Goal: Transaction & Acquisition: Subscribe to service/newsletter

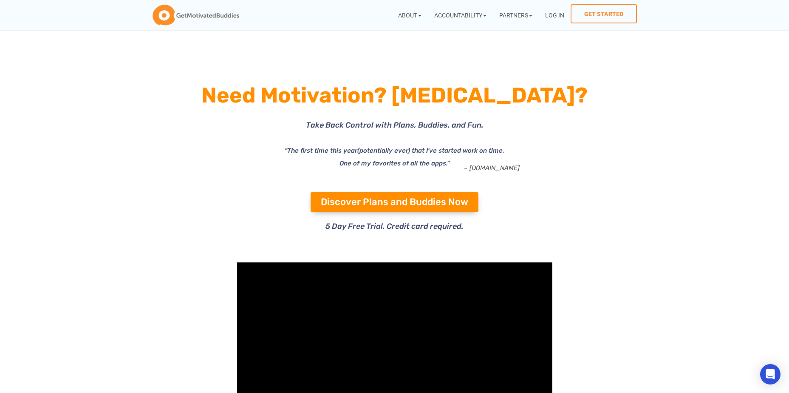
click at [611, 195] on div "Discover Plans and Buddies Now" at bounding box center [394, 202] width 459 height 20
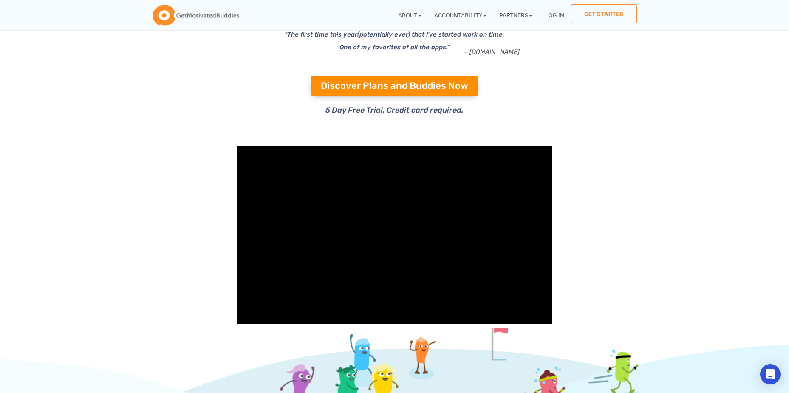
scroll to position [127, 0]
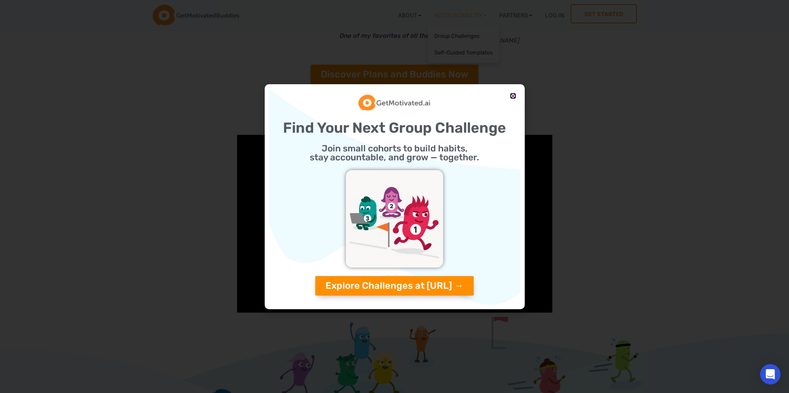
click at [515, 98] on icon "Close" at bounding box center [513, 96] width 6 height 6
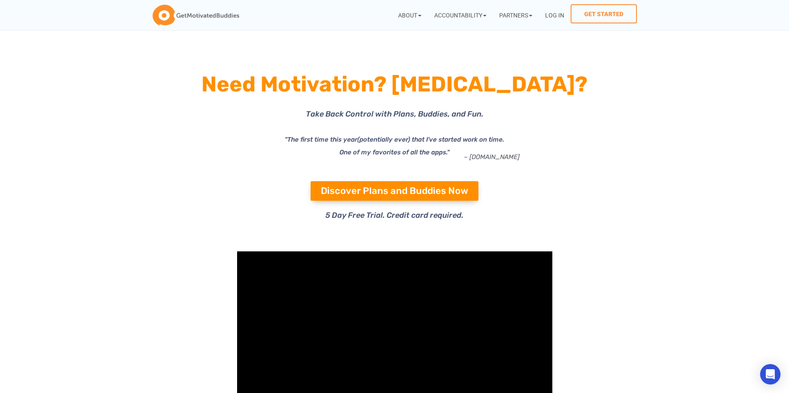
scroll to position [0, 0]
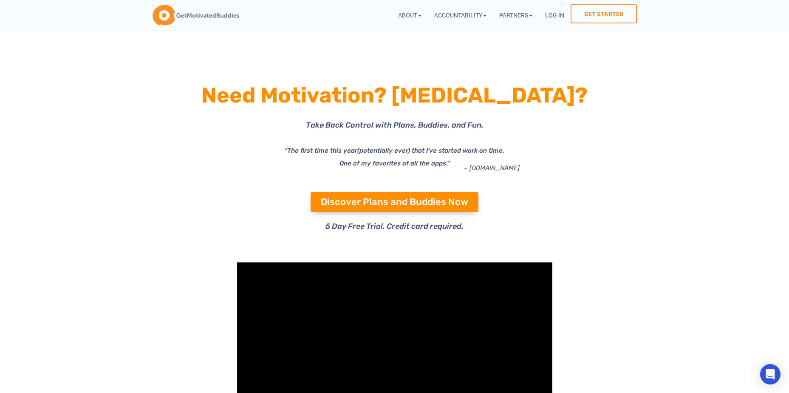
click at [640, 191] on section "Need Motivation? ADHD? Take Back Control with Plans, Buddies, and Fun. "The fir…" at bounding box center [394, 158] width 789 height 199
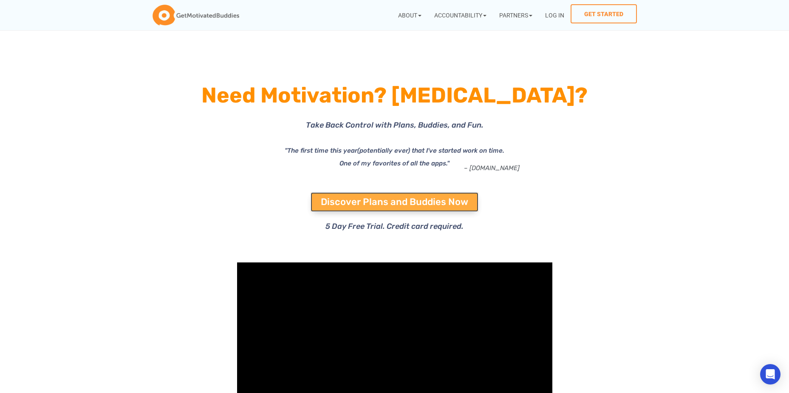
click at [394, 203] on span "Discover Plans and Buddies Now" at bounding box center [394, 201] width 147 height 9
click at [403, 203] on span "Discover Plans and Buddies Now" at bounding box center [394, 201] width 147 height 9
click at [407, 200] on span "Discover Plans and Buddies Now" at bounding box center [394, 201] width 147 height 9
